Goal: Transaction & Acquisition: Download file/media

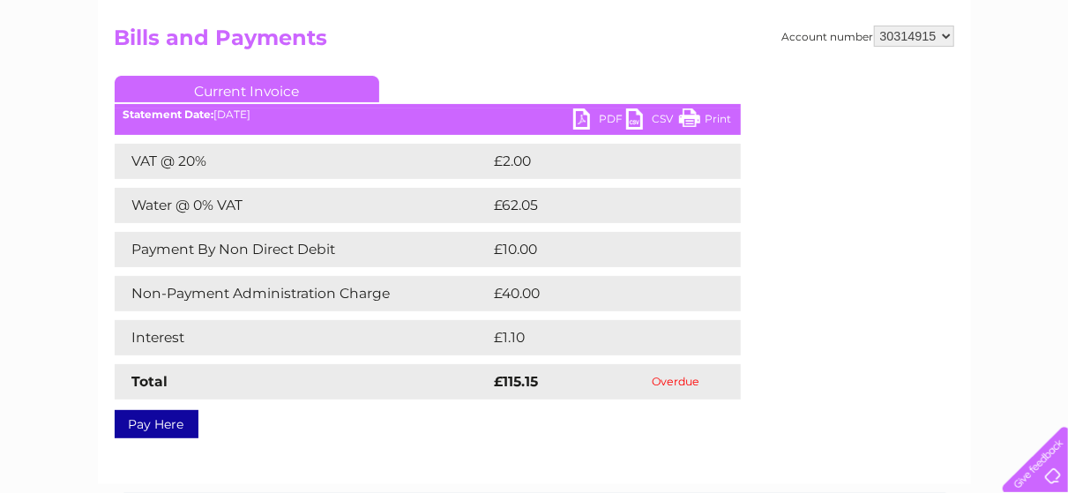
scroll to position [88, 0]
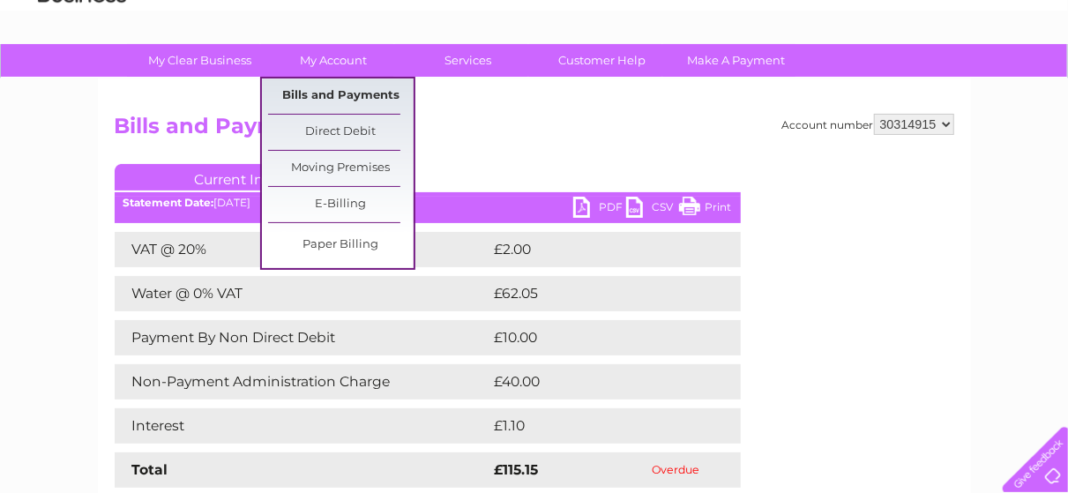
click at [371, 88] on link "Bills and Payments" at bounding box center [341, 96] width 146 height 35
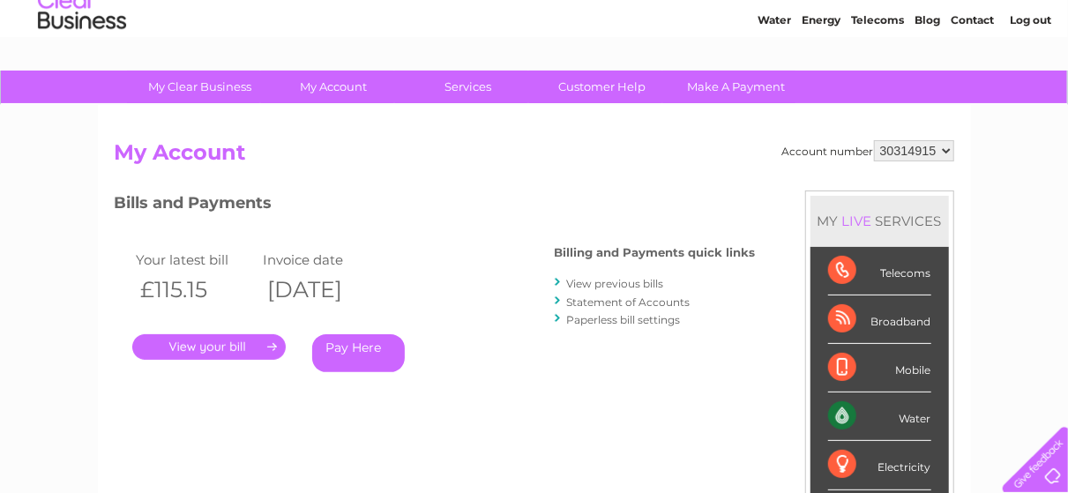
scroll to position [88, 0]
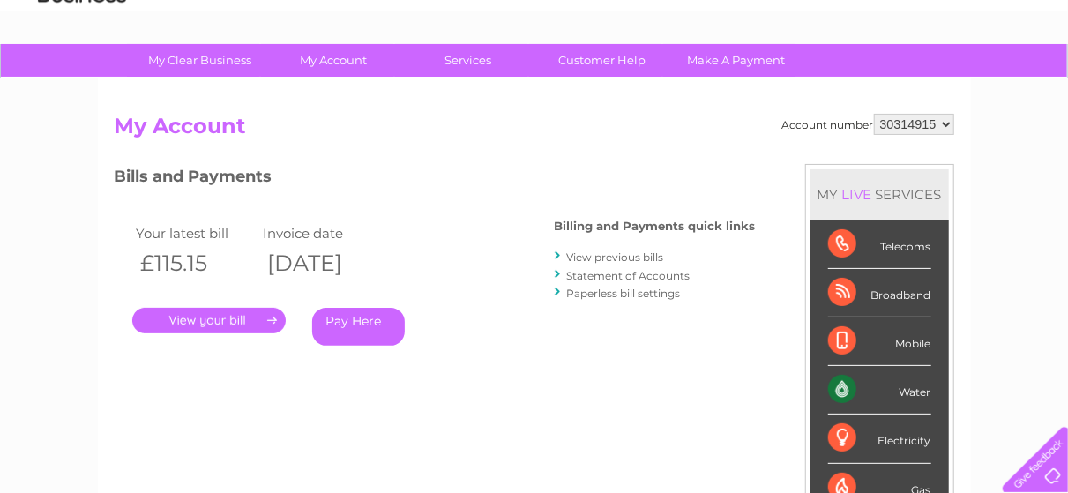
click at [632, 258] on link "View previous bills" at bounding box center [615, 257] width 97 height 13
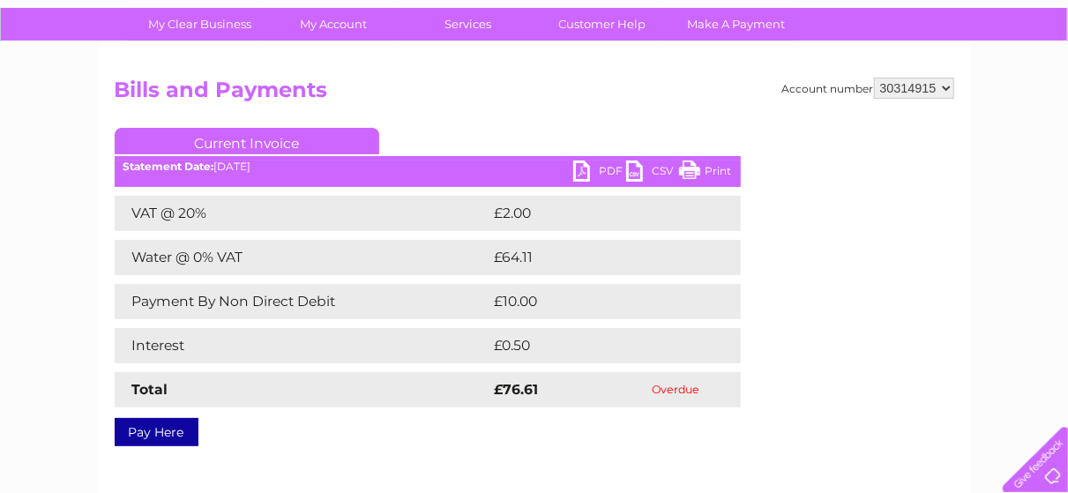
scroll to position [88, 0]
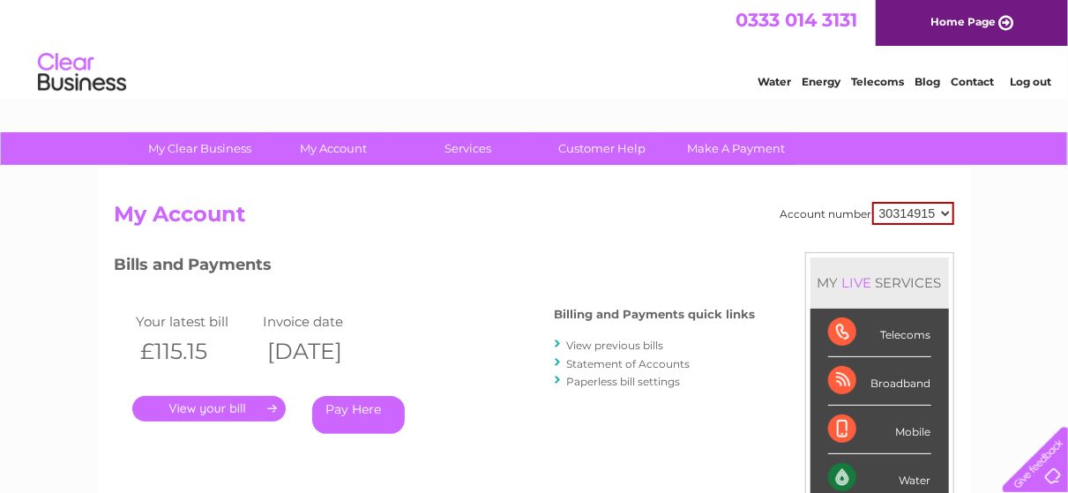
click at [633, 346] on link "View previous bills" at bounding box center [615, 345] width 97 height 13
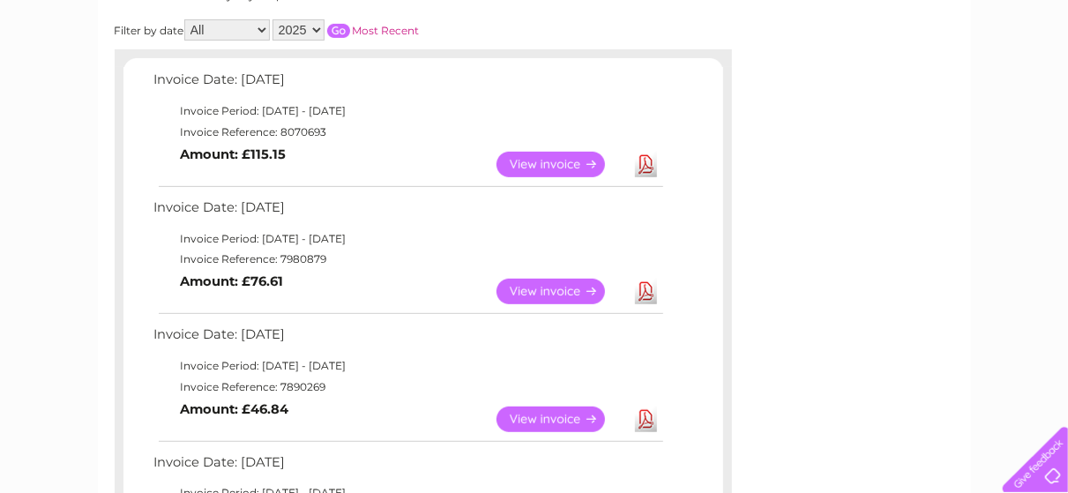
scroll to position [353, 0]
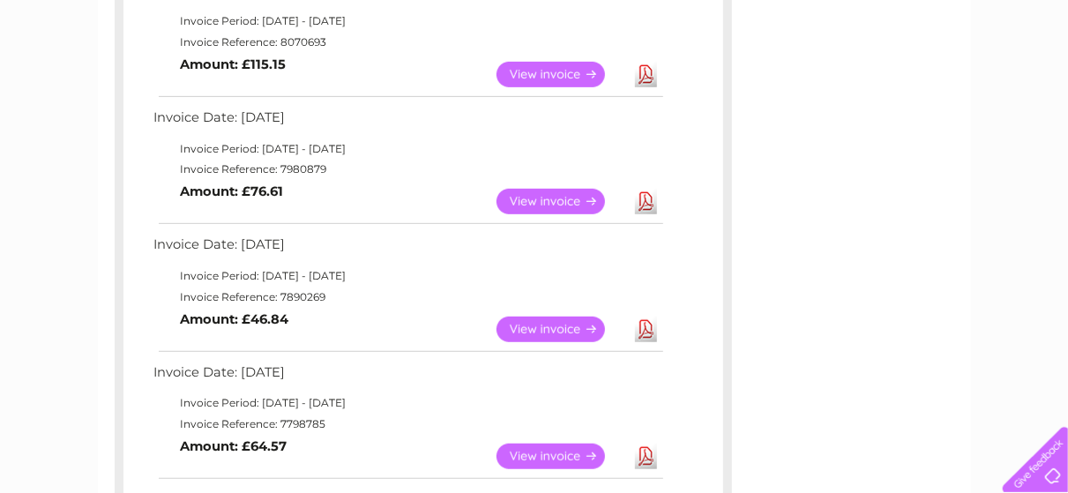
click at [559, 324] on link "View" at bounding box center [562, 330] width 130 height 26
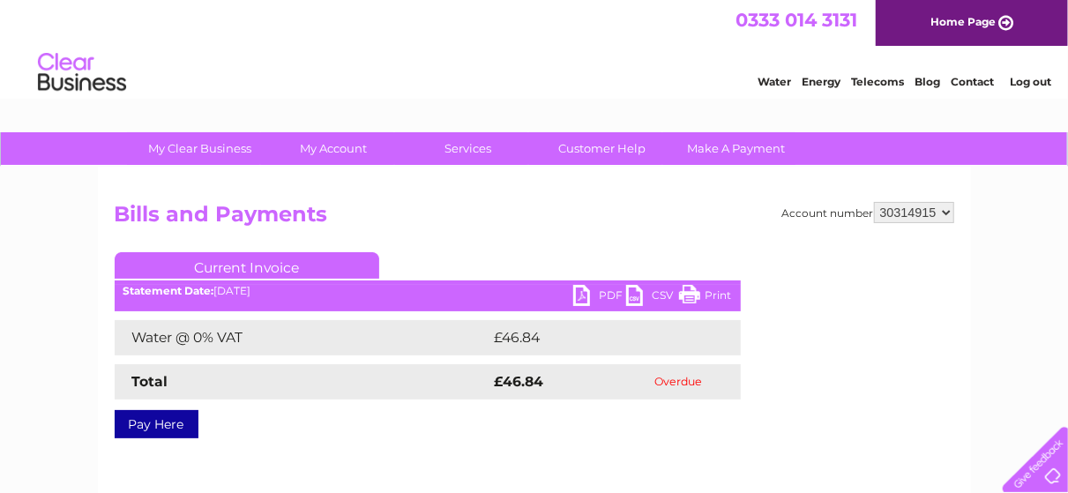
scroll to position [176, 0]
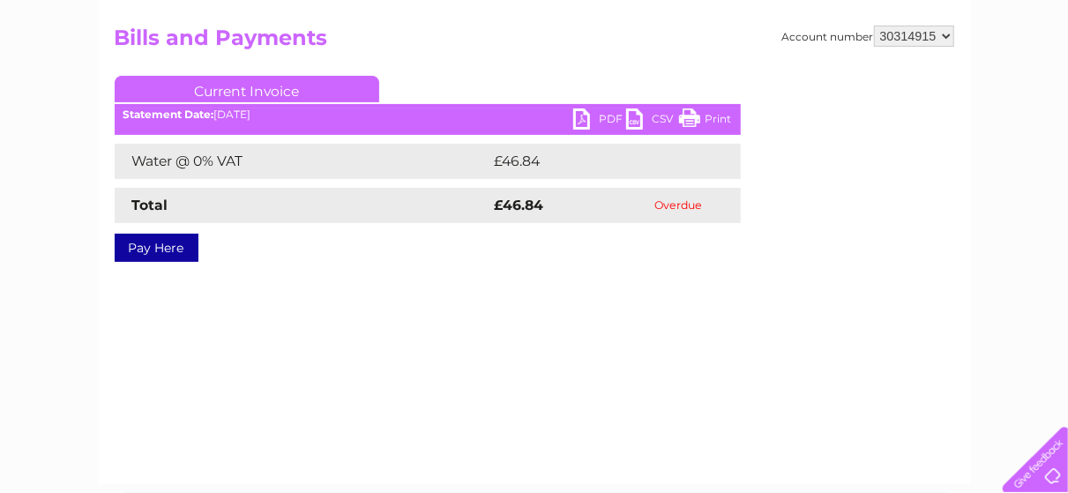
click at [604, 118] on link "PDF" at bounding box center [599, 121] width 53 height 26
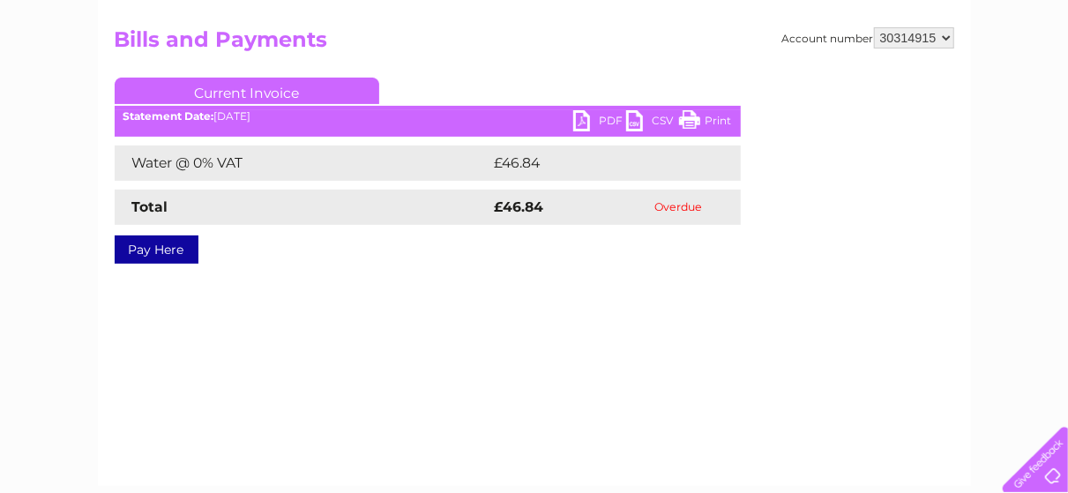
scroll to position [0, 0]
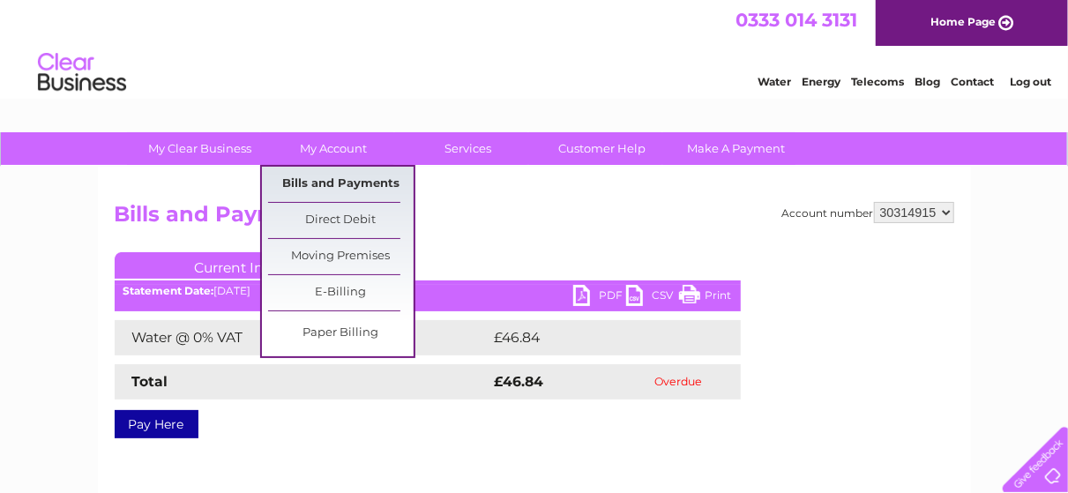
click at [359, 185] on link "Bills and Payments" at bounding box center [341, 184] width 146 height 35
click at [366, 178] on link "Bills and Payments" at bounding box center [341, 184] width 146 height 35
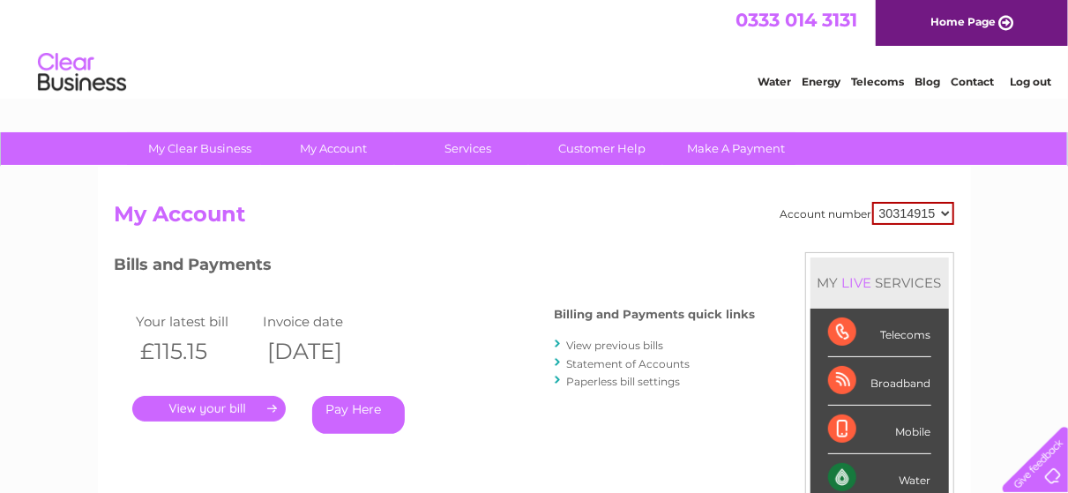
click at [644, 342] on link "View previous bills" at bounding box center [615, 345] width 97 height 13
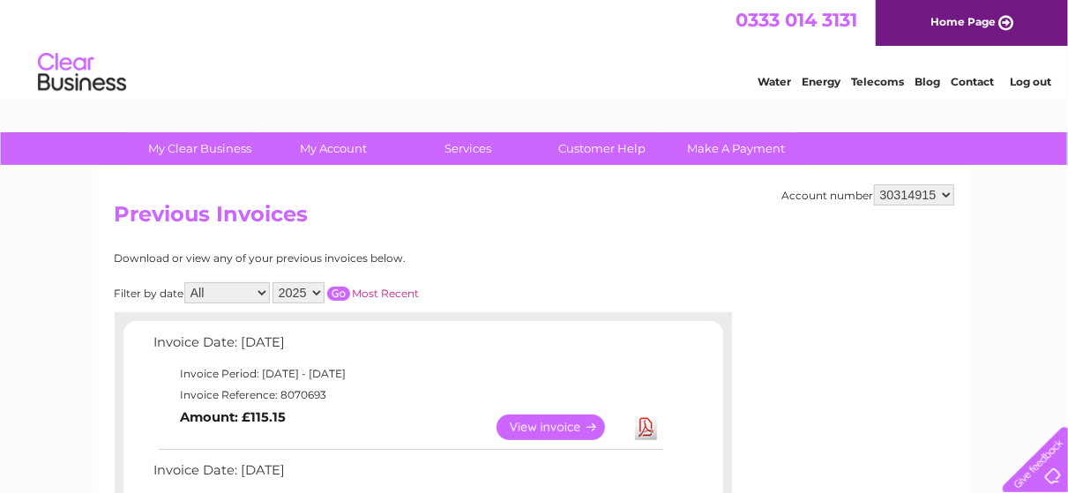
scroll to position [88, 0]
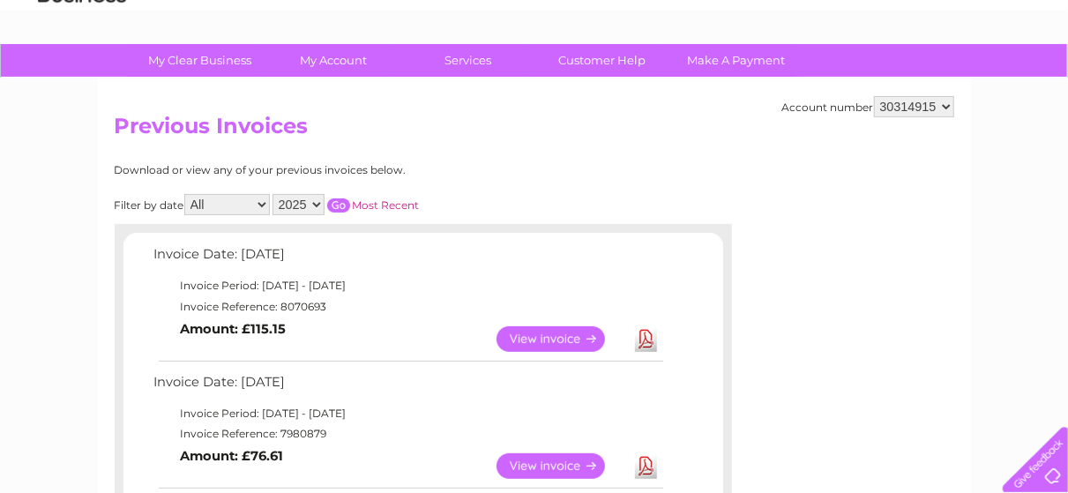
click at [564, 335] on link "View" at bounding box center [562, 339] width 130 height 26
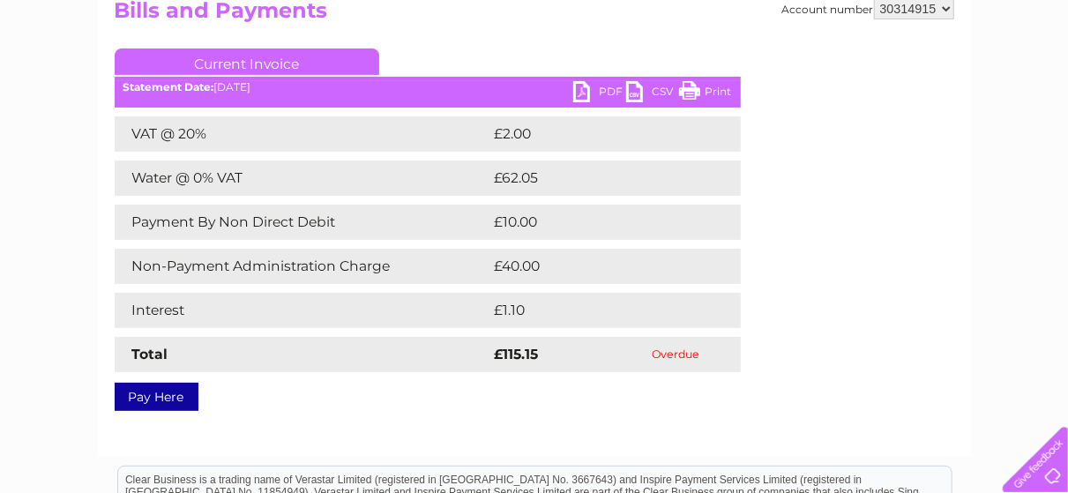
scroll to position [176, 0]
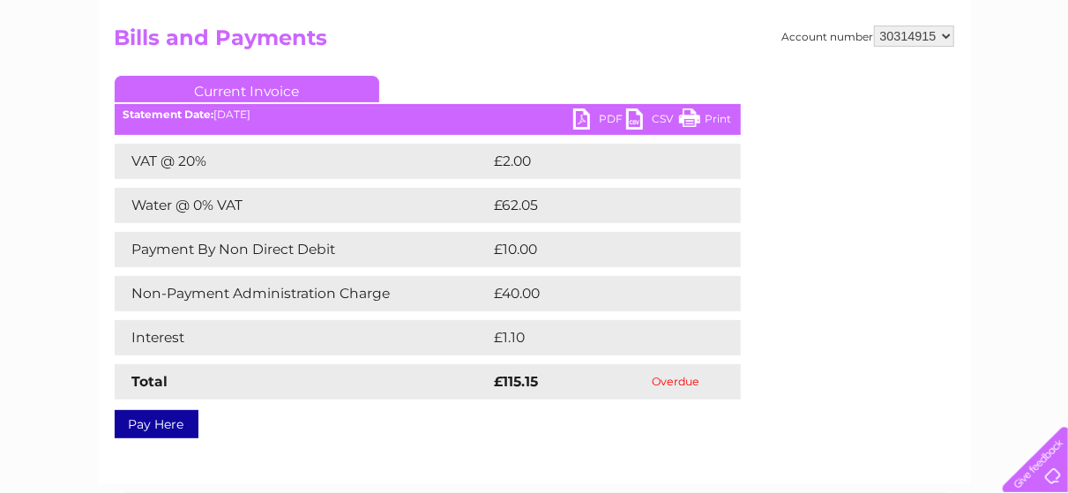
click at [608, 115] on link "PDF" at bounding box center [599, 121] width 53 height 26
